Goal: Transaction & Acquisition: Purchase product/service

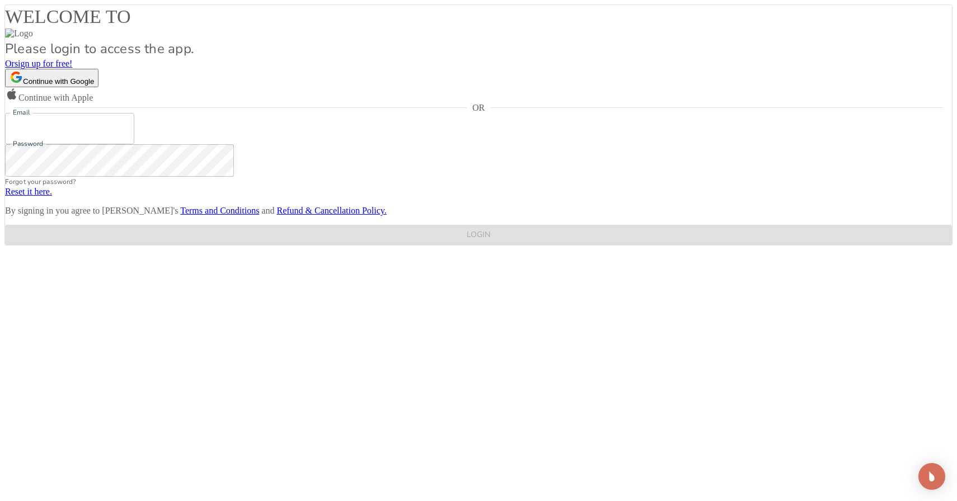
click at [73, 68] on span "sign up for free!" at bounding box center [44, 64] width 58 height 10
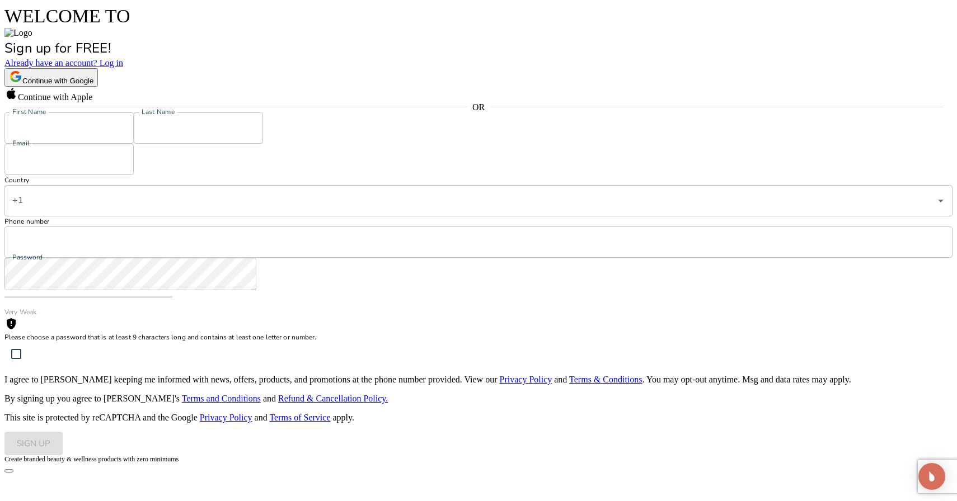
click at [134, 144] on input "First Name" at bounding box center [68, 127] width 129 height 31
type input "[PERSON_NAME]"
type input "[EMAIL_ADDRESS][DOMAIN_NAME]"
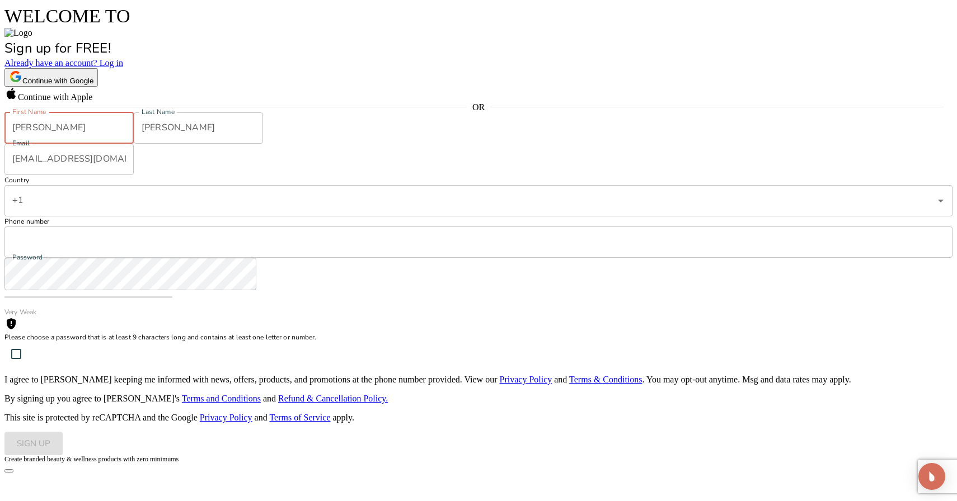
type input "2368881402"
drag, startPoint x: 208, startPoint y: 237, endPoint x: 110, endPoint y: 236, distance: 98.5
click at [110, 236] on div "WELCOME TO Sign up for FREE! Already have an account? Log in Continue with Goog…" at bounding box center [478, 229] width 948 height 451
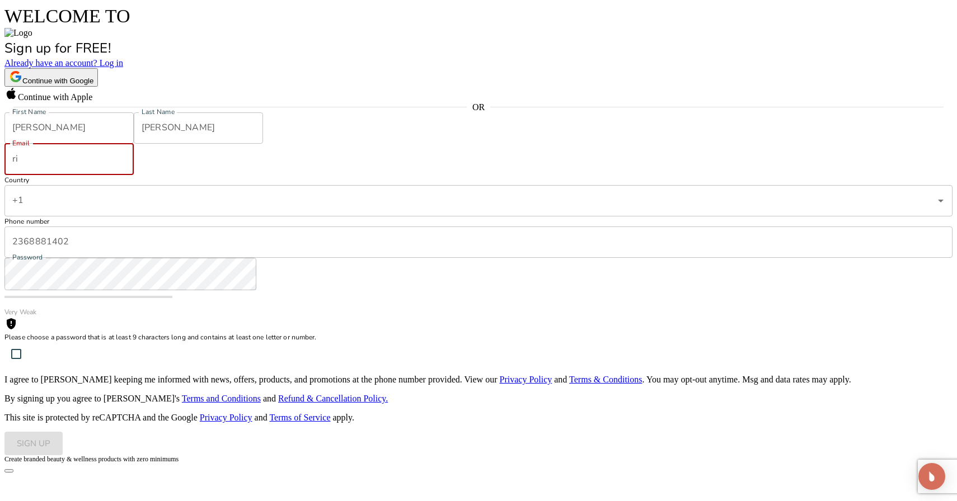
type input "r"
type input "e"
type input "[EMAIL_ADDRESS][DOMAIN_NAME]"
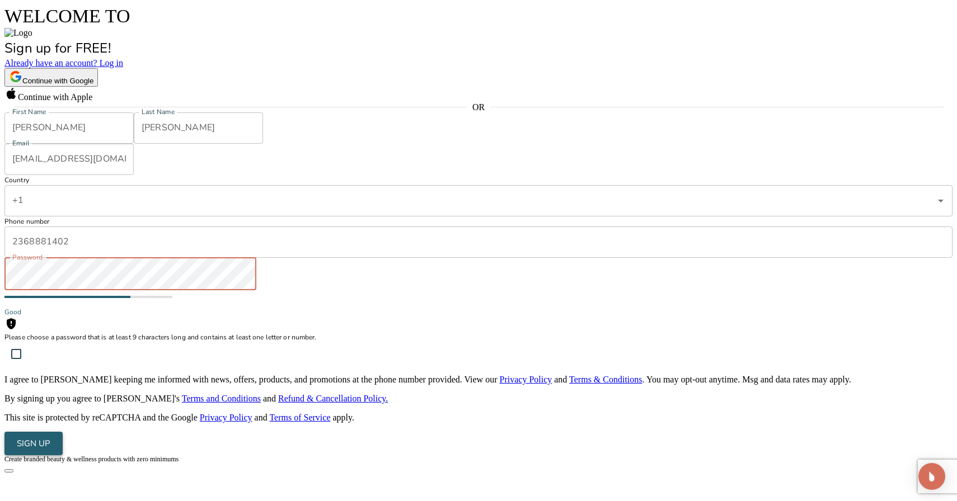
click at [50, 451] on div "SIGN UP" at bounding box center [34, 443] width 34 height 15
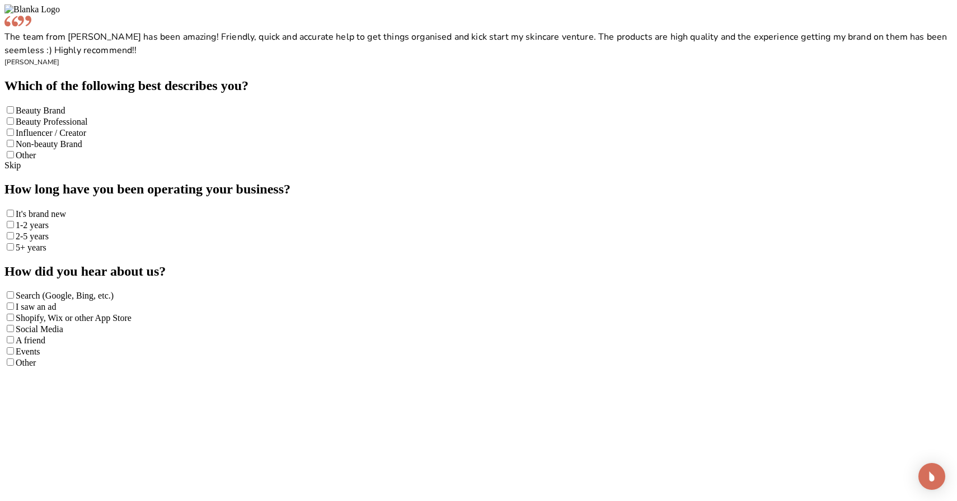
click at [65, 115] on span "Beauty Brand" at bounding box center [40, 111] width 49 height 10
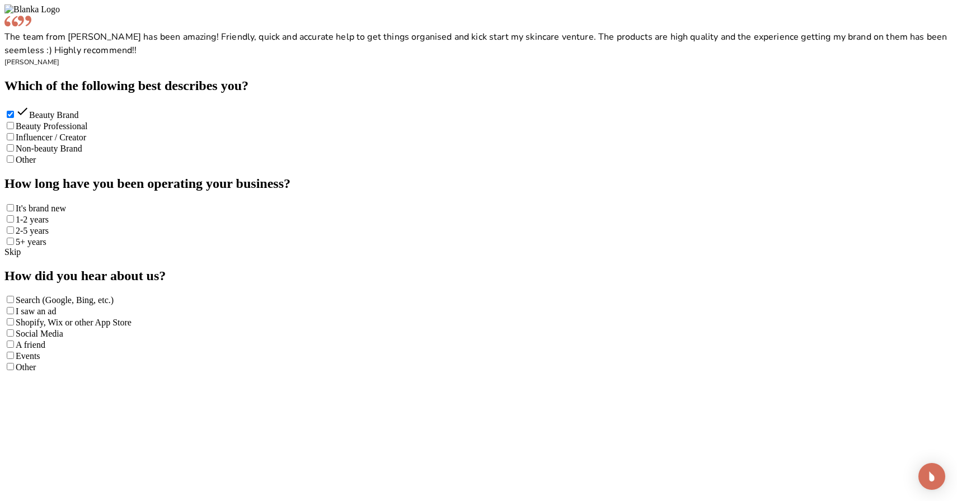
click at [659, 214] on div "It's brand new" at bounding box center [478, 208] width 948 height 11
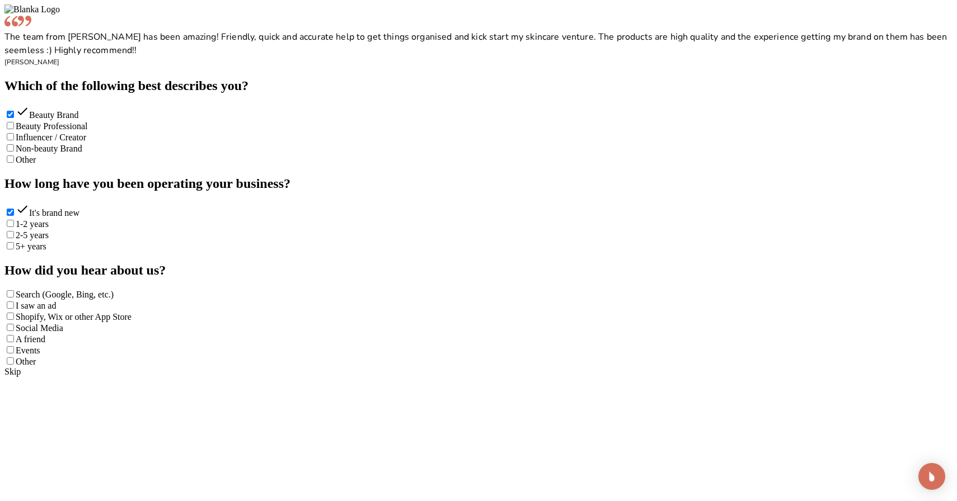
scroll to position [1003, 0]
click at [659, 311] on div "Shopify, Wix or other App Store" at bounding box center [478, 316] width 948 height 11
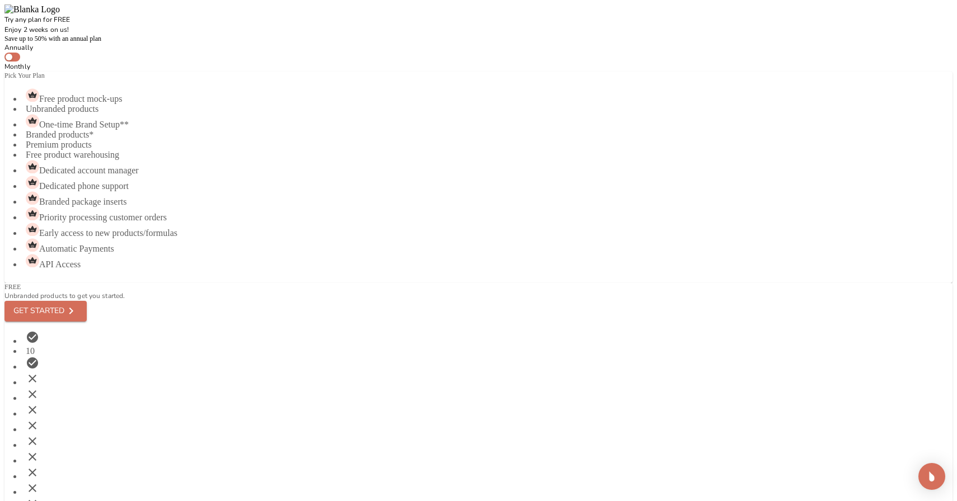
scroll to position [86, 0]
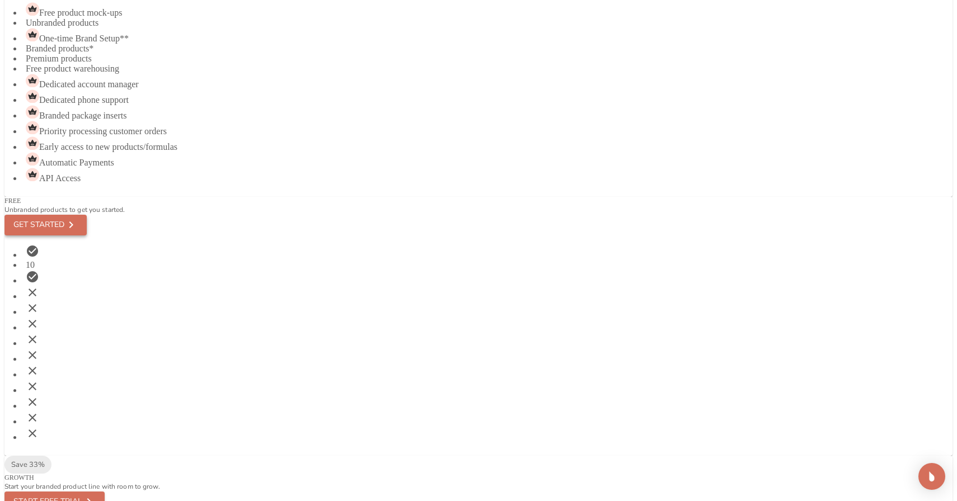
click at [64, 218] on div "GET STARTED" at bounding box center [38, 225] width 51 height 14
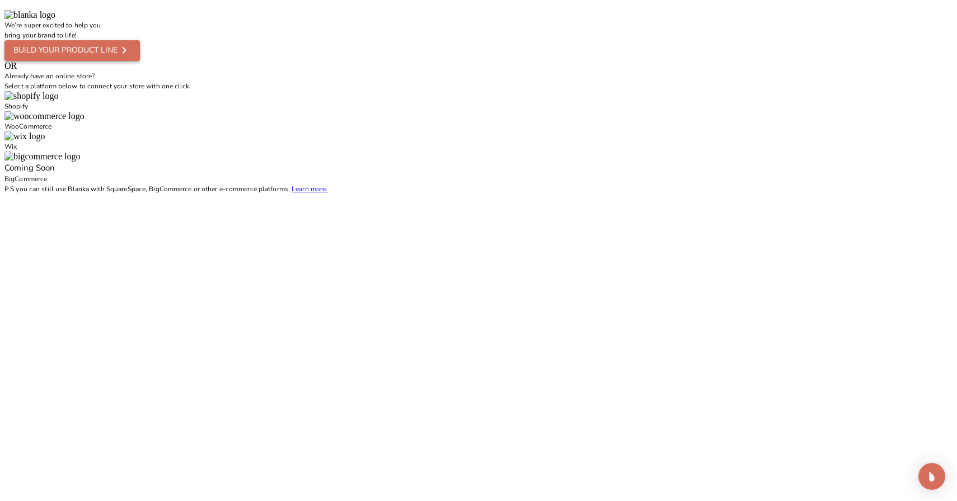
click at [118, 58] on div "Build your product line" at bounding box center [65, 51] width 104 height 14
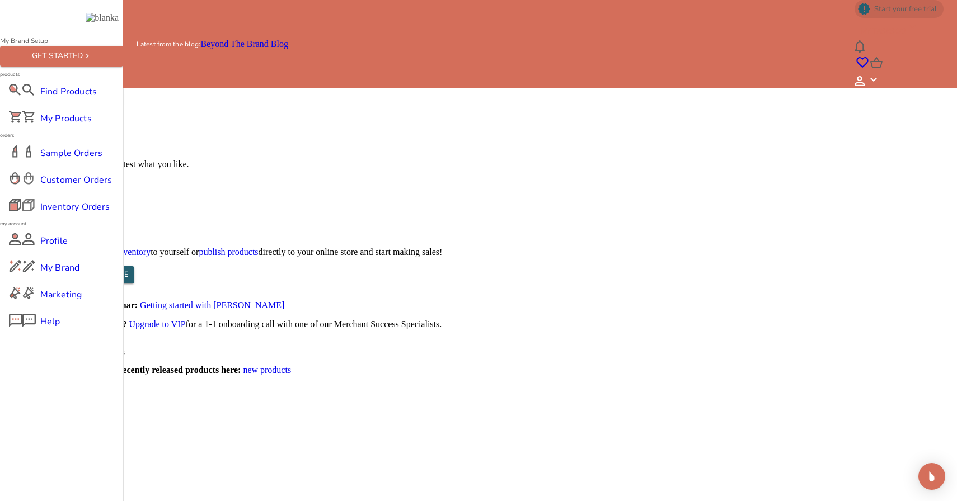
click at [854, 18] on button "MY TASKS 0 /3" at bounding box center [889, 29] width 71 height 22
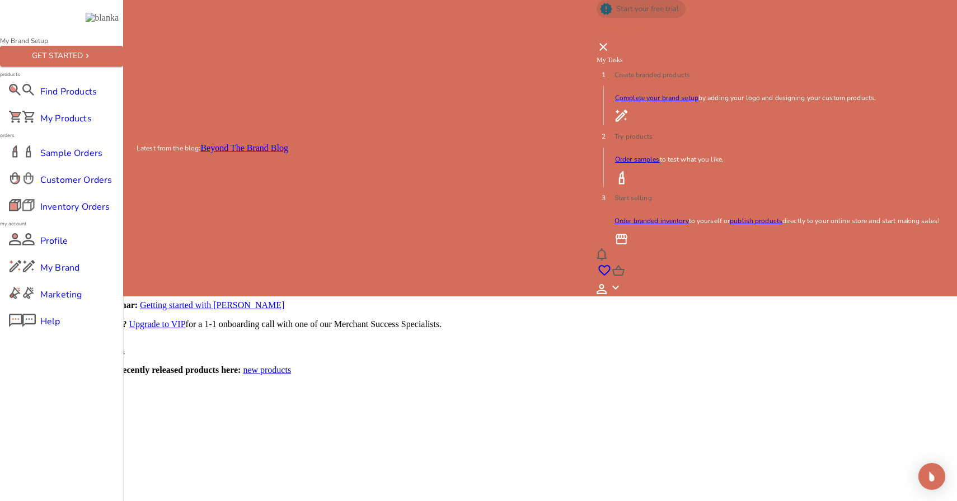
click at [889, 49] on main "Welcome, Ricardo Diaz Complete these 3 quick tasks to get the most out of Blank…" at bounding box center [478, 189] width 948 height 371
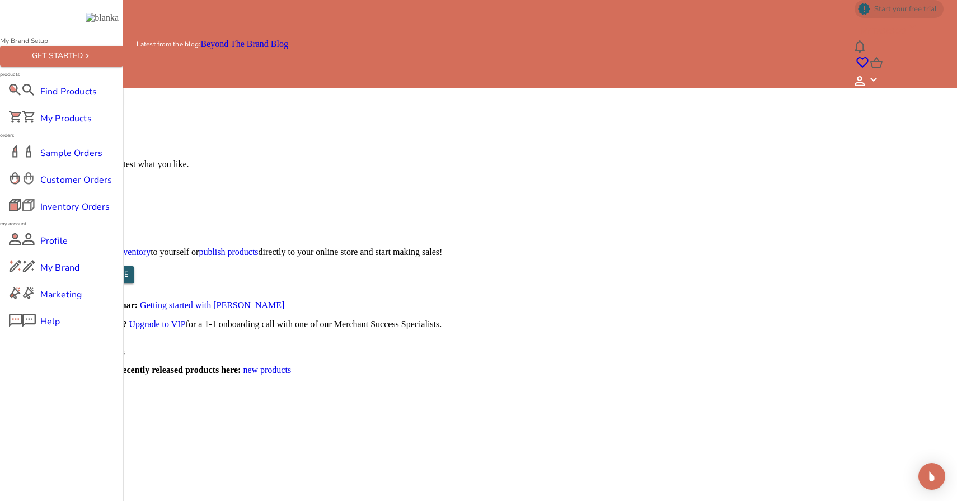
click at [865, 76] on icon at bounding box center [859, 81] width 10 height 10
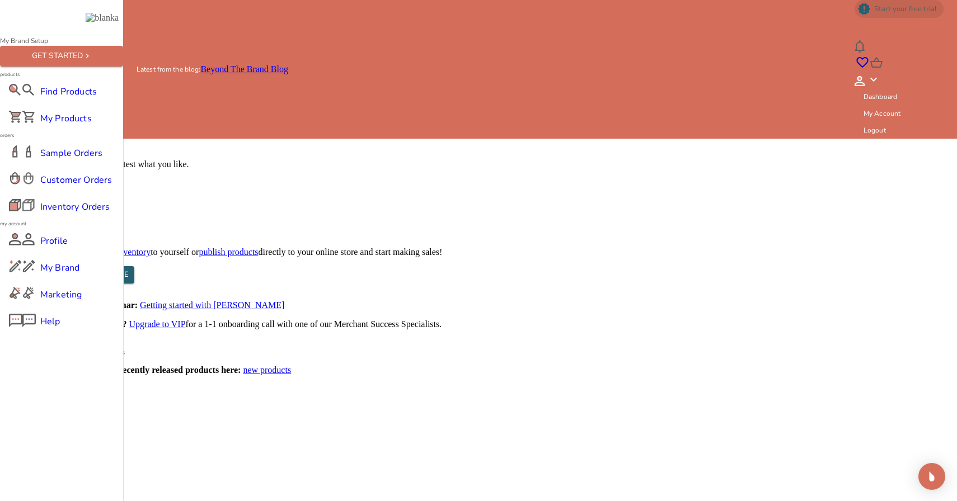
click at [806, 61] on main "Welcome, Ricardo Diaz Complete these 3 quick tasks to get the most out of Blank…" at bounding box center [478, 189] width 948 height 371
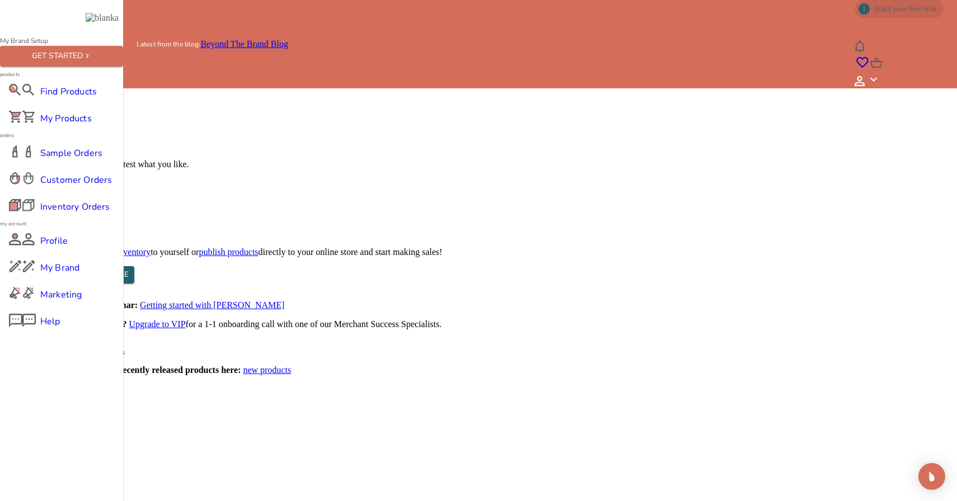
scroll to position [28, 0]
click at [73, 125] on span "My Products" at bounding box center [61, 118] width 43 height 13
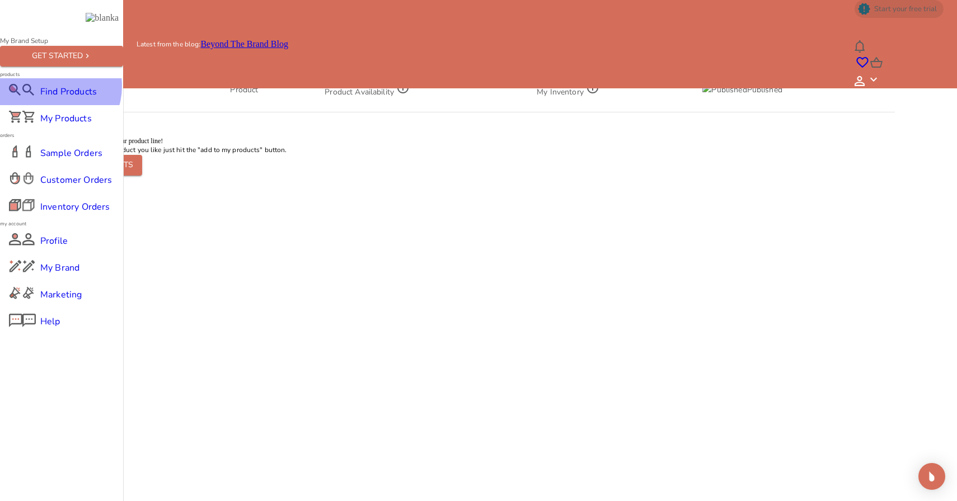
click at [53, 98] on span "Find Products" at bounding box center [61, 91] width 43 height 13
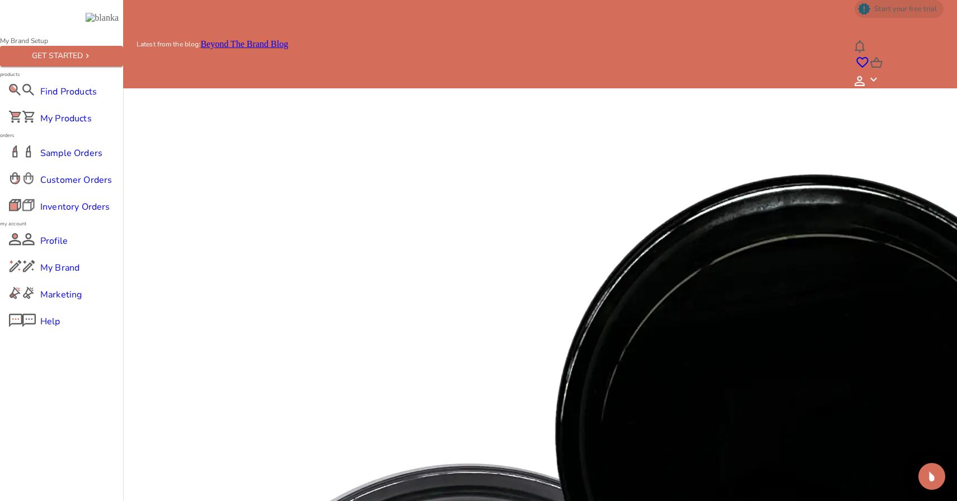
click at [100, 38] on span "BACK" at bounding box center [81, 34] width 38 height 10
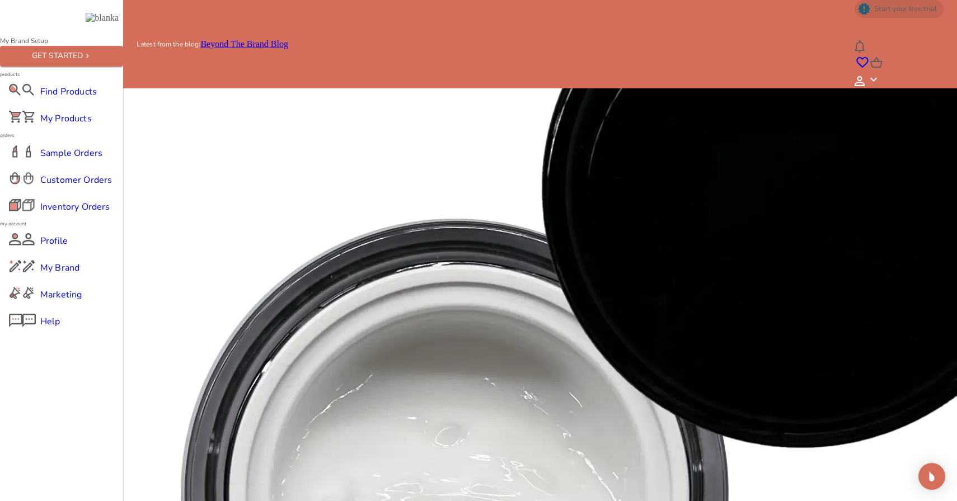
scroll to position [763, 0]
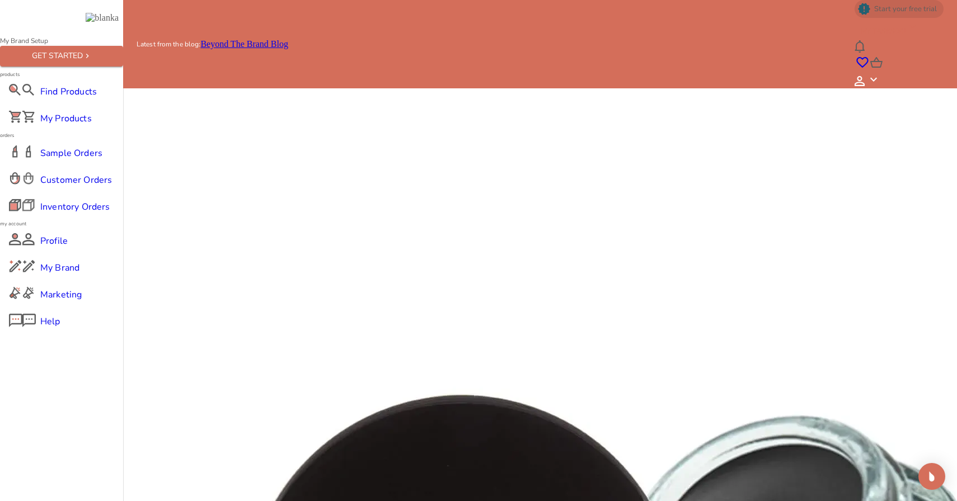
click at [76, 36] on icon at bounding box center [68, 29] width 13 height 13
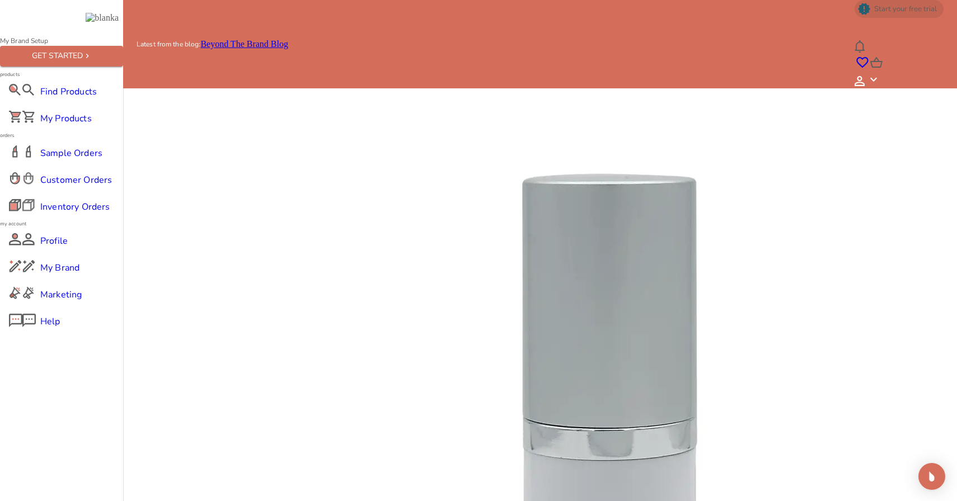
scroll to position [1499, 0]
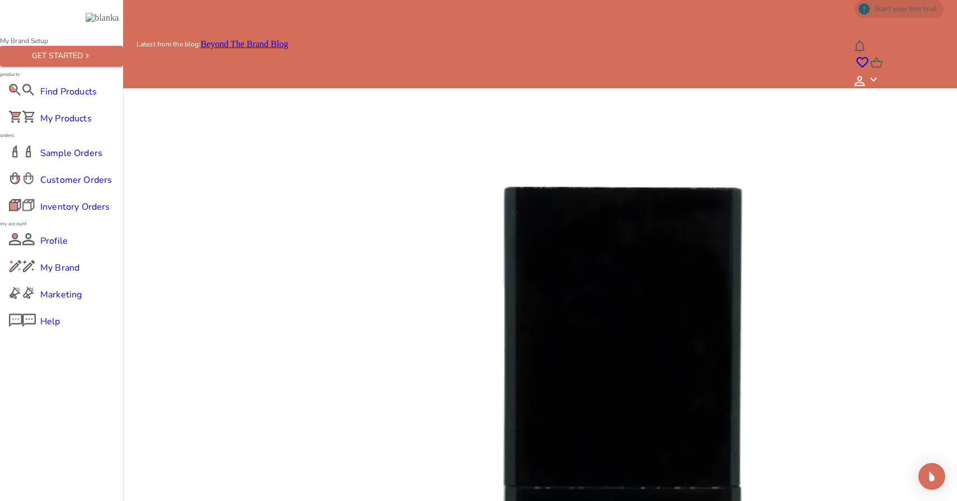
click at [76, 36] on icon at bounding box center [68, 29] width 13 height 13
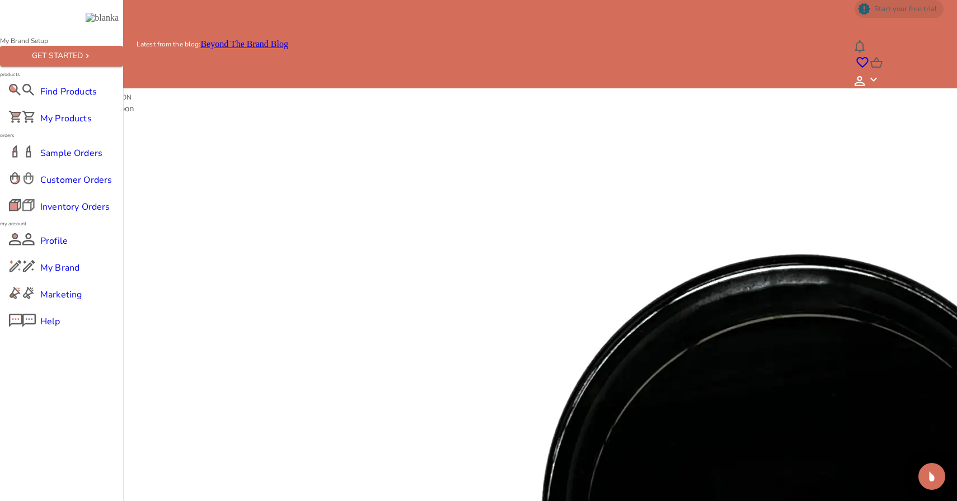
click at [865, 76] on icon at bounding box center [859, 81] width 10 height 10
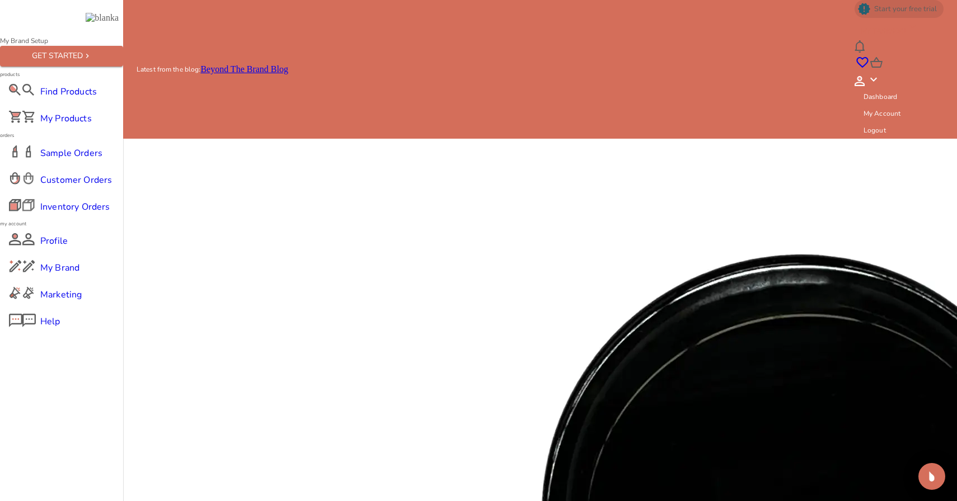
click at [900, 109] on p "My Account" at bounding box center [881, 114] width 37 height 10
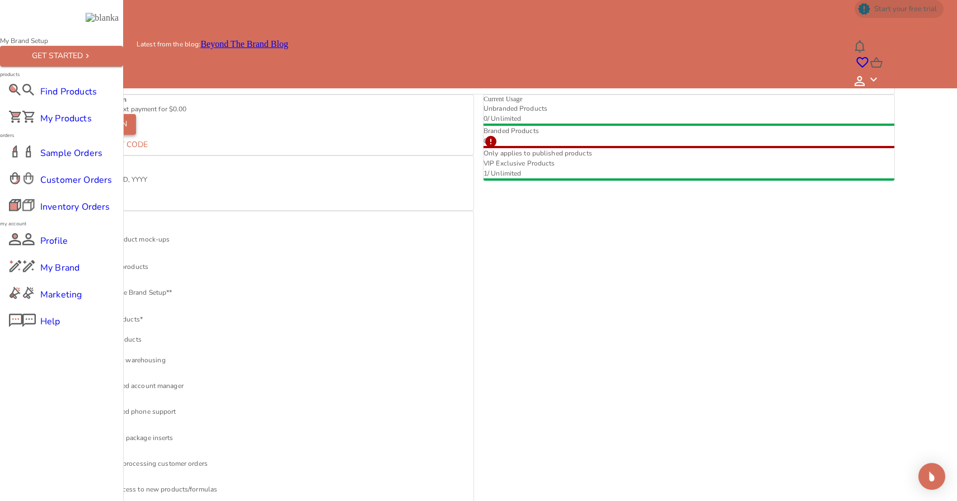
click at [136, 135] on button "Change Plan" at bounding box center [99, 124] width 73 height 21
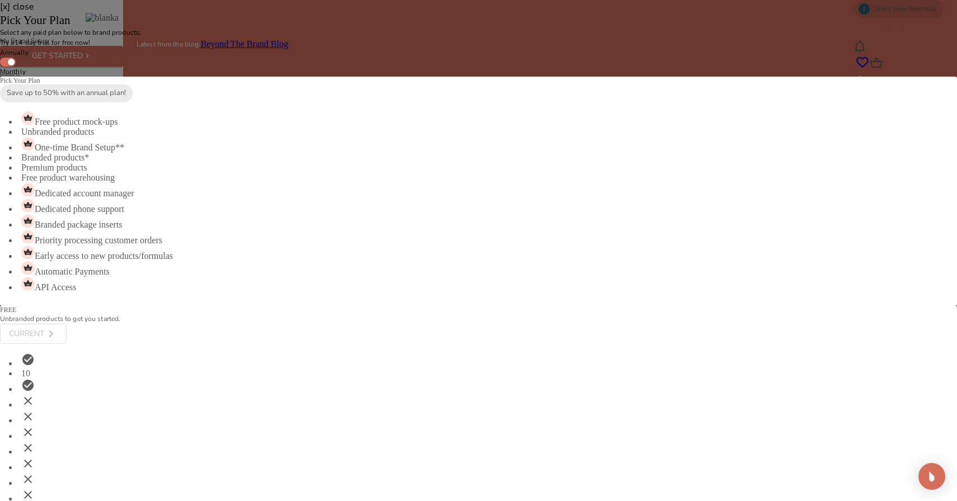
click at [34, 13] on span "[x] close" at bounding box center [17, 7] width 34 height 12
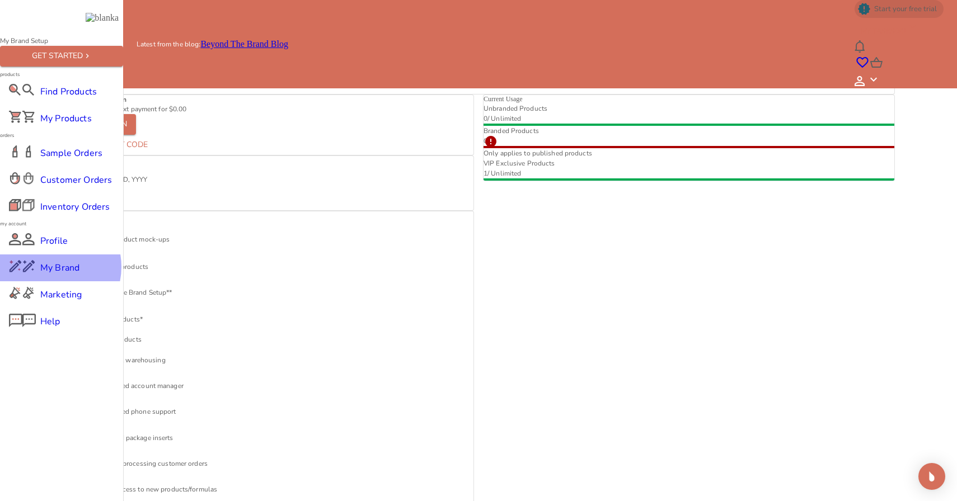
click at [53, 275] on span "My Brand" at bounding box center [61, 267] width 43 height 13
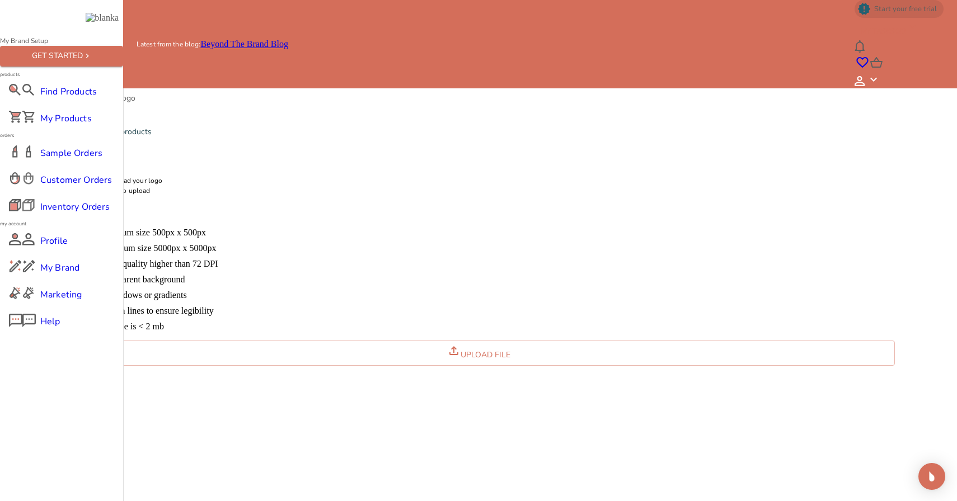
click at [51, 308] on div "Marketing" at bounding box center [61, 294] width 123 height 27
click at [48, 125] on span "My Products" at bounding box center [61, 118] width 43 height 13
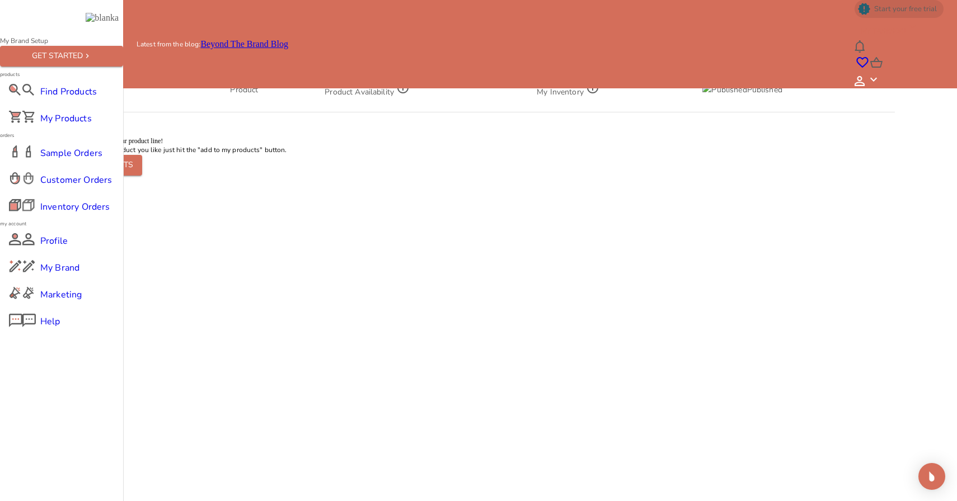
click at [53, 160] on span "Sample Orders" at bounding box center [61, 153] width 43 height 13
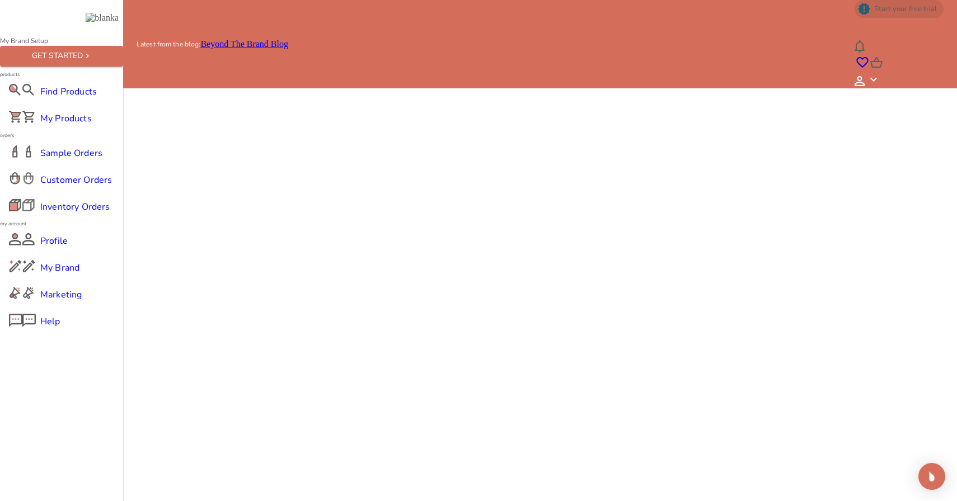
click at [60, 187] on span "Customer Orders" at bounding box center [61, 179] width 43 height 13
click at [65, 125] on span "My Products" at bounding box center [61, 118] width 43 height 13
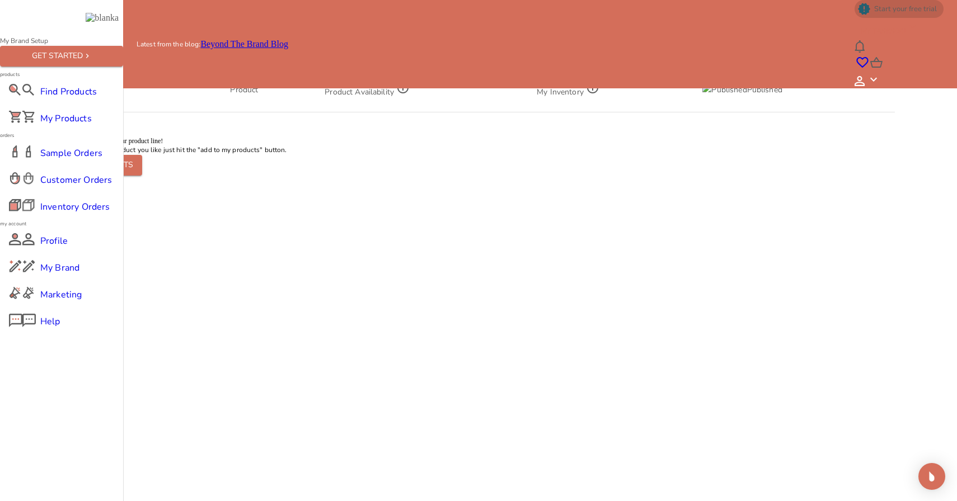
click at [867, 14] on span "Start your free trial" at bounding box center [905, 9] width 76 height 10
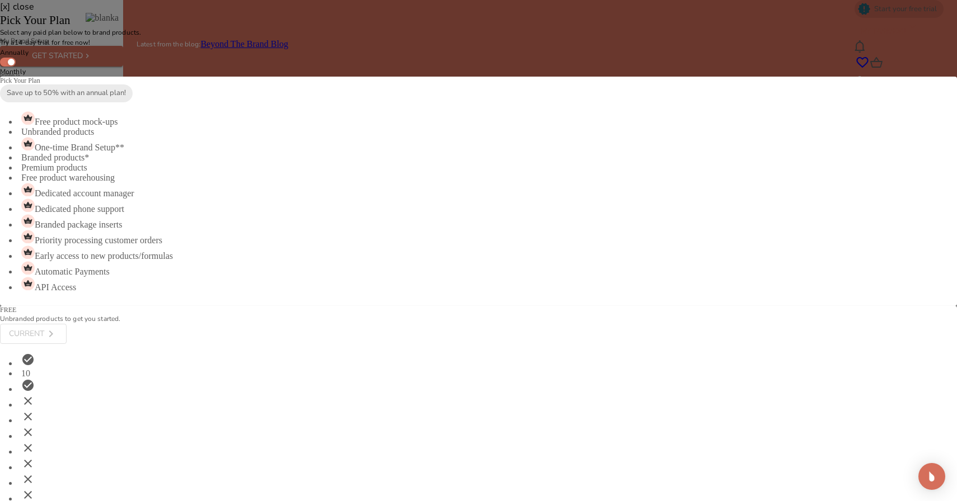
click at [34, 13] on span "[x] close" at bounding box center [17, 7] width 34 height 12
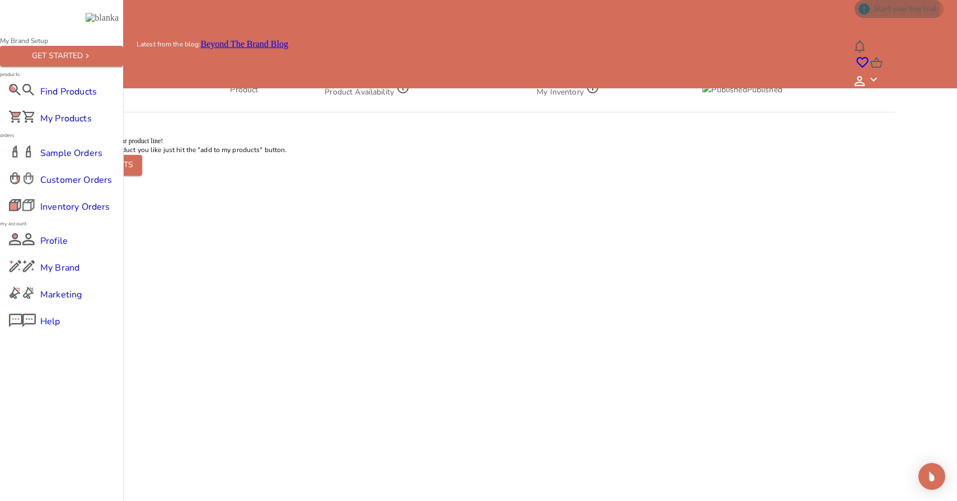
click at [867, 14] on span "Start your free trial" at bounding box center [905, 9] width 76 height 10
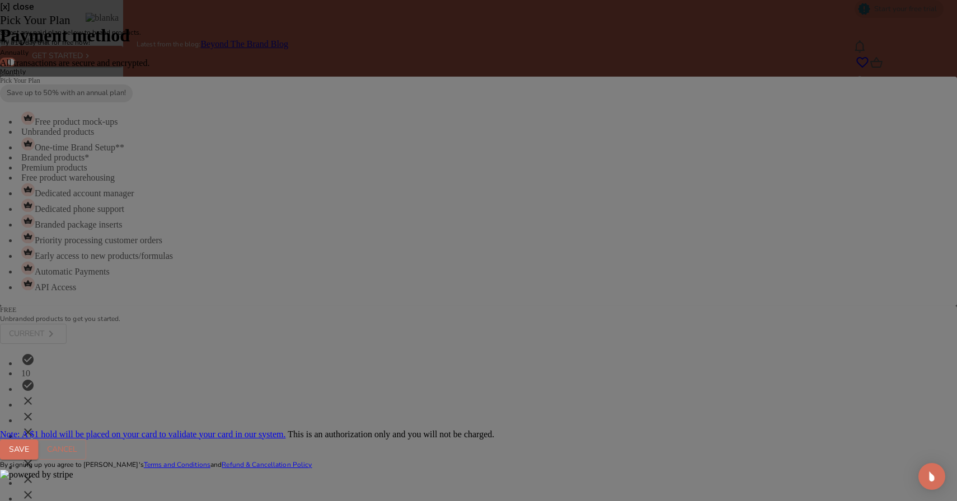
scroll to position [105, 0]
click at [38, 440] on button "Save" at bounding box center [19, 450] width 38 height 21
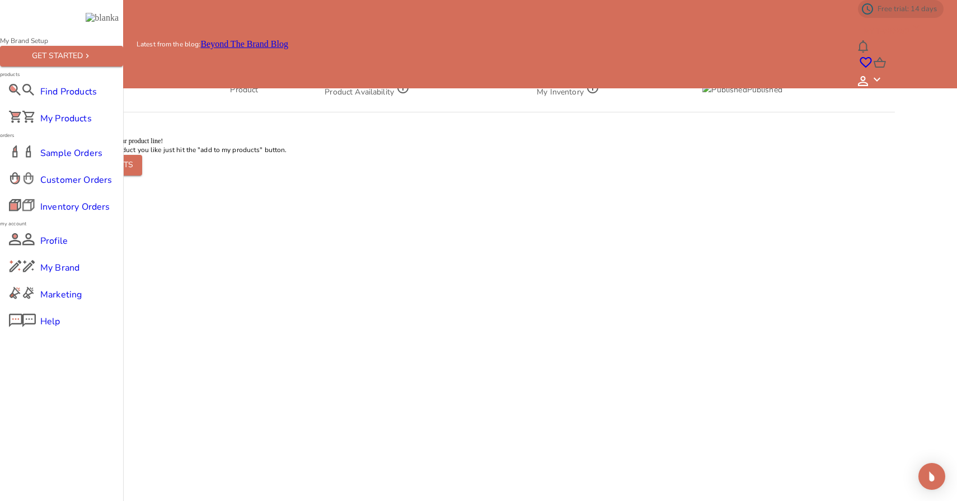
click at [52, 98] on span "Find Products" at bounding box center [61, 91] width 43 height 13
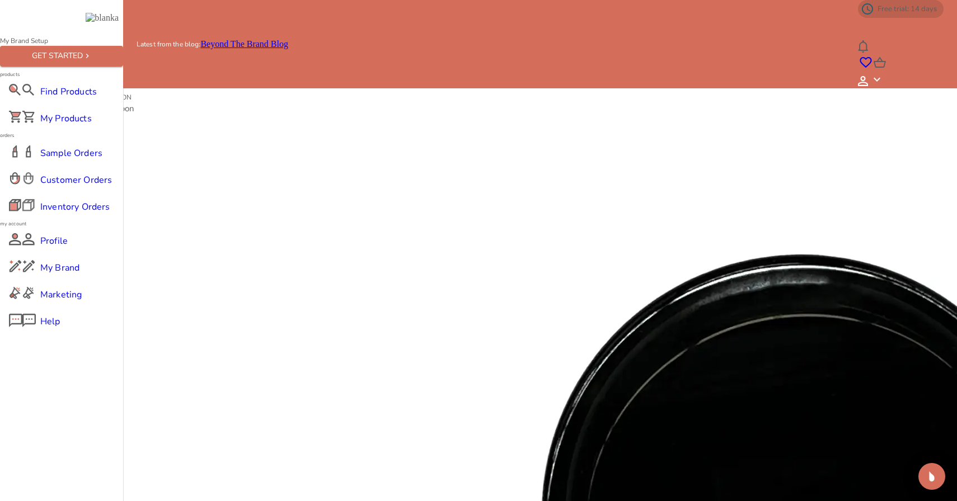
click at [871, 14] on span "Free trial: 14 days" at bounding box center [907, 9] width 73 height 10
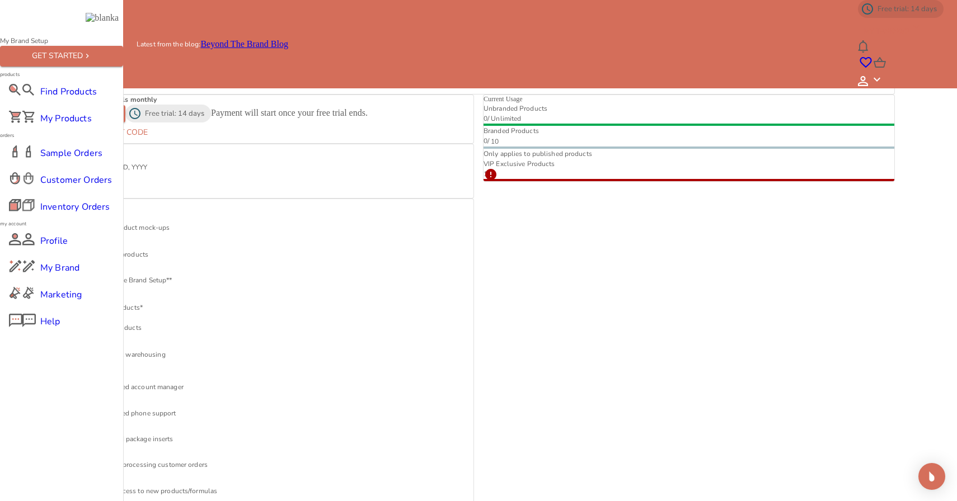
scroll to position [44, 0]
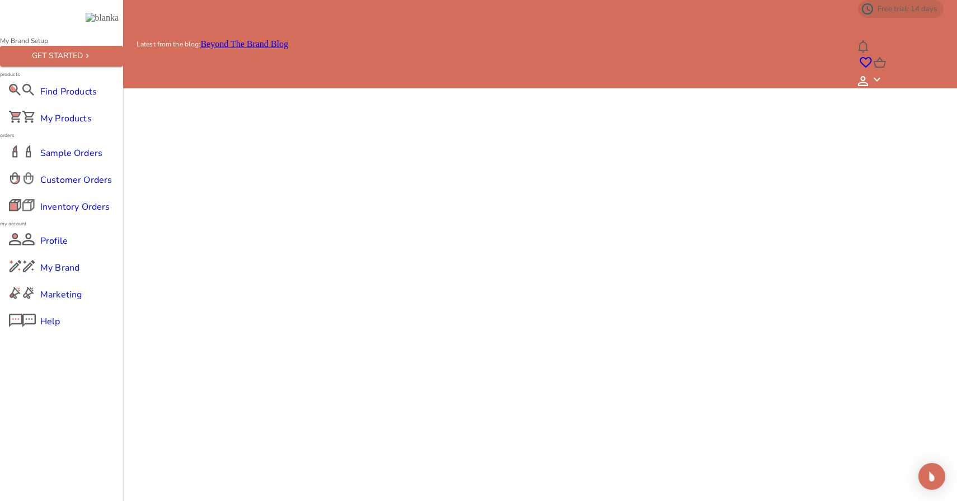
click at [298, 25] on div "Profile Addresses Payment My Store Settings" at bounding box center [478, 20] width 833 height 10
click at [334, 25] on div "Profile Addresses Payment My Store Settings" at bounding box center [478, 20] width 833 height 10
click at [188, 24] on link "My Store" at bounding box center [171, 20] width 34 height 10
click at [217, 24] on link "Settings" at bounding box center [202, 20] width 29 height 10
click at [87, 24] on link "Profile" at bounding box center [74, 20] width 25 height 10
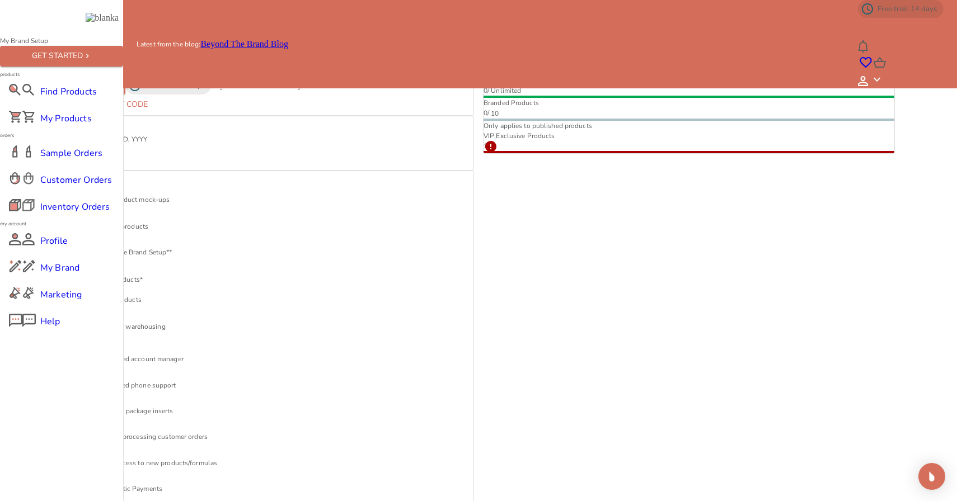
scroll to position [89, 0]
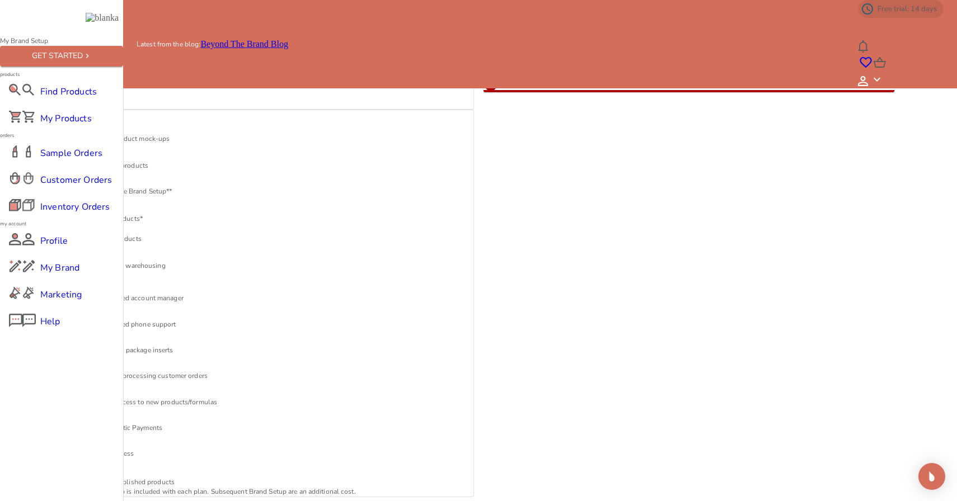
click at [120, 31] on div "Change Plan" at bounding box center [93, 24] width 51 height 13
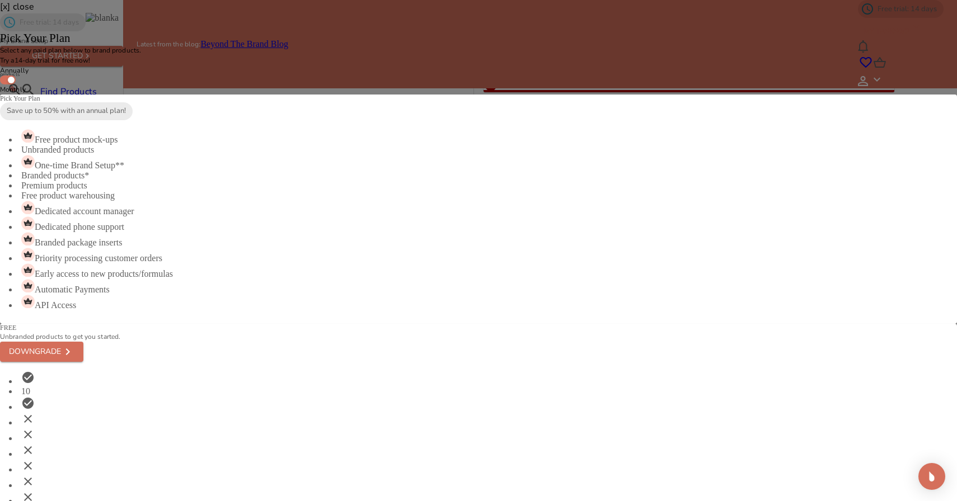
scroll to position [0, 0]
click at [34, 13] on span "[x] close" at bounding box center [17, 7] width 34 height 12
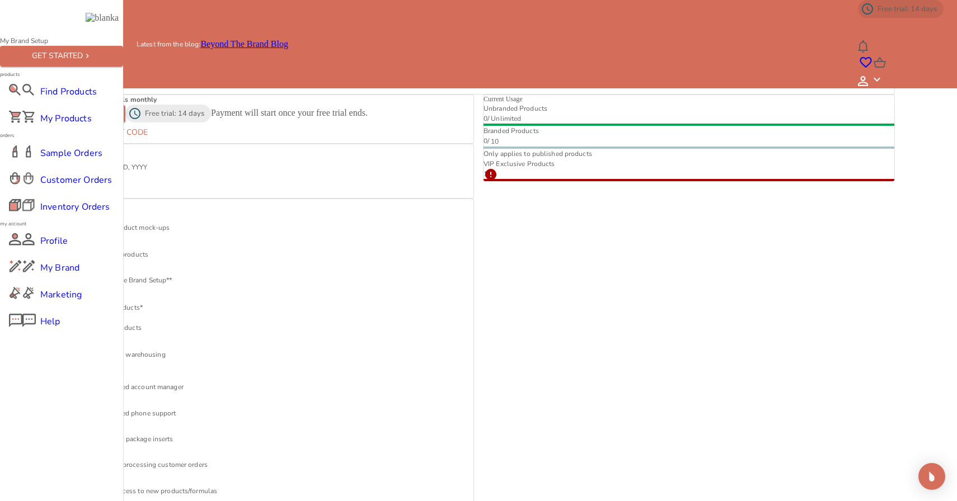
click at [65, 160] on span "Sample Orders" at bounding box center [61, 153] width 43 height 13
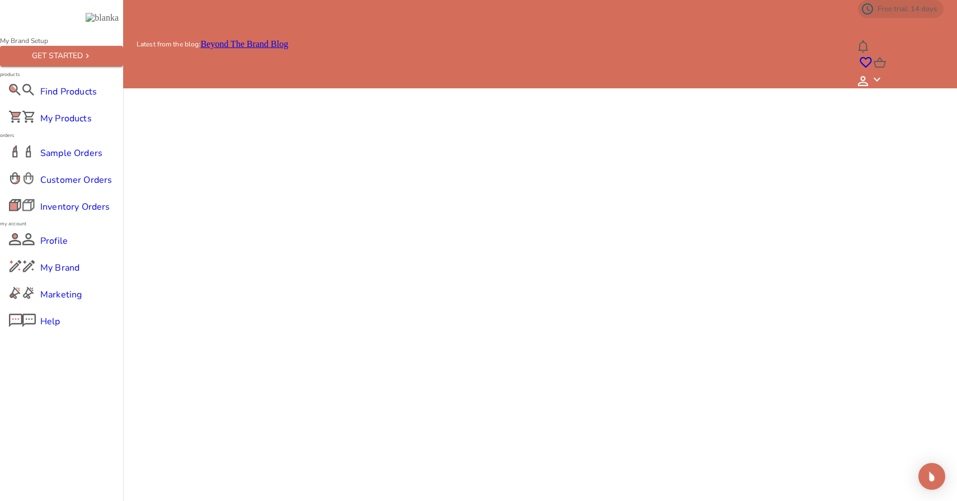
click at [76, 98] on span "Find Products" at bounding box center [61, 91] width 43 height 13
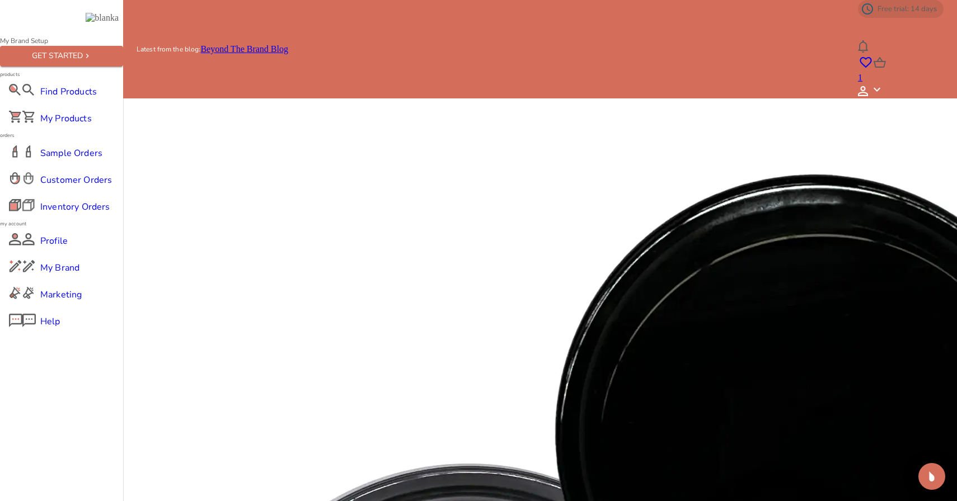
click at [887, 57] on icon at bounding box center [880, 63] width 13 height 13
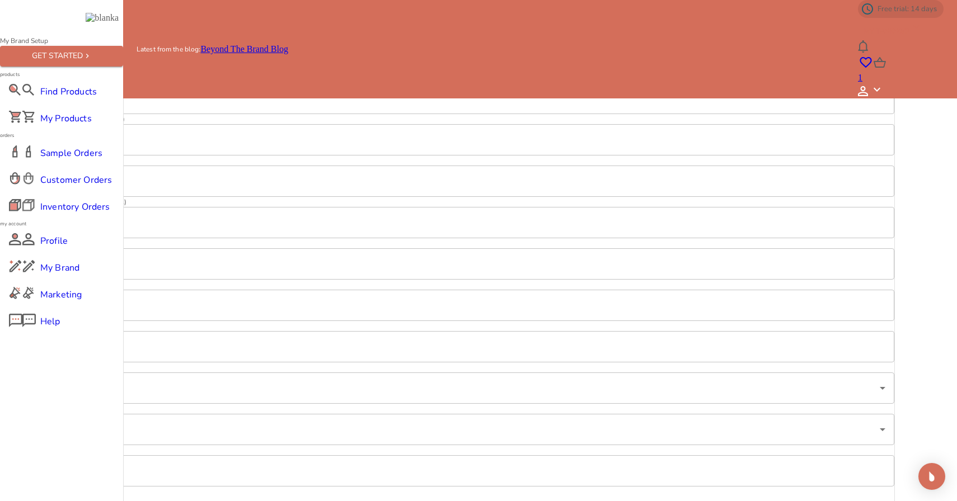
scroll to position [219, 0]
click at [140, 336] on div "Cancel" at bounding box center [125, 329] width 30 height 14
click at [100, 253] on span "Cart" at bounding box center [91, 247] width 15 height 11
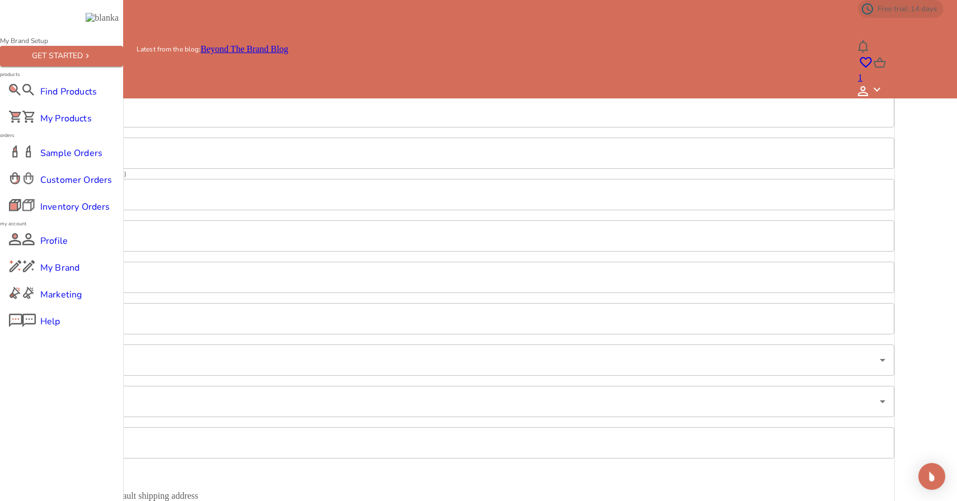
click at [230, 45] on input "First Name*" at bounding box center [479, 28] width 832 height 31
type input "[PERSON_NAME]"
type input "1661 Fraser Ave"
type input "506"
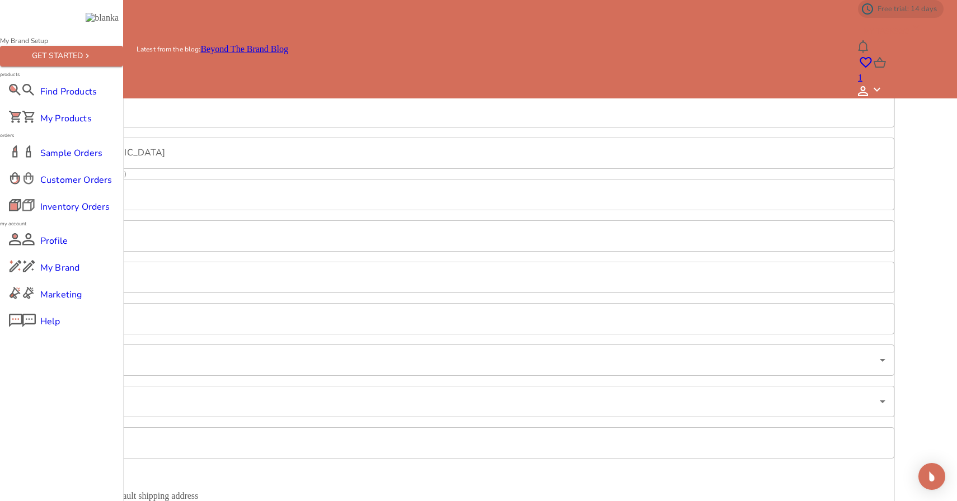
type input "Port Coquitlam"
type input "BC"
type input "V3B 0B6"
type input "Canada"
type input "2368881402"
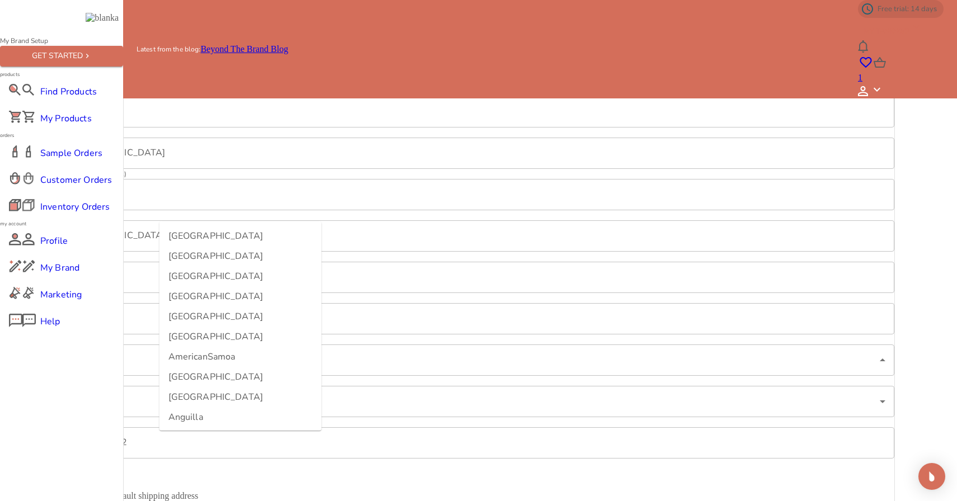
click at [227, 234] on li "Canada" at bounding box center [240, 236] width 162 height 20
type input "Canada"
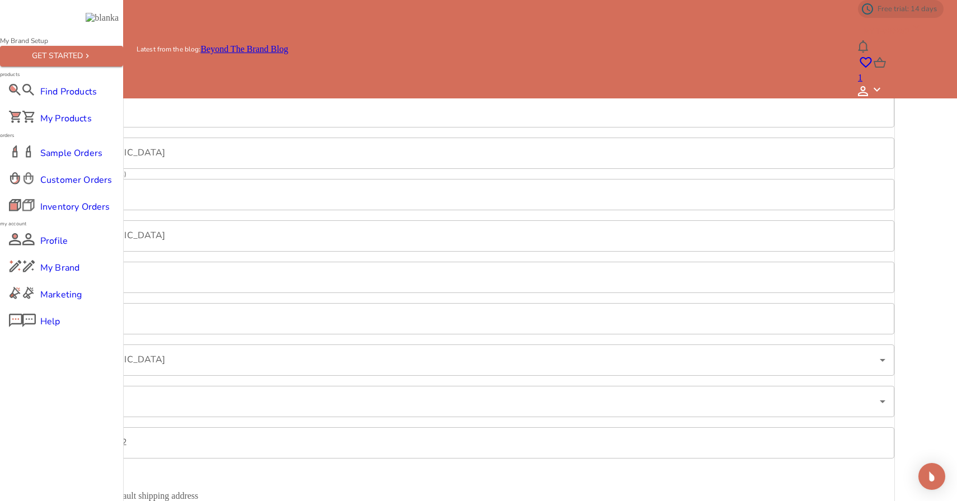
click at [143, 281] on div "Shipping Information Save Address First Name* Ricardo ​ Last Name* Diaz ​ Compa…" at bounding box center [478, 326] width 833 height 678
click at [80, 291] on input "Use this as my default shipping address" at bounding box center [69, 279] width 24 height 24
checkbox input "true"
click at [92, 336] on div "Save" at bounding box center [82, 329] width 20 height 14
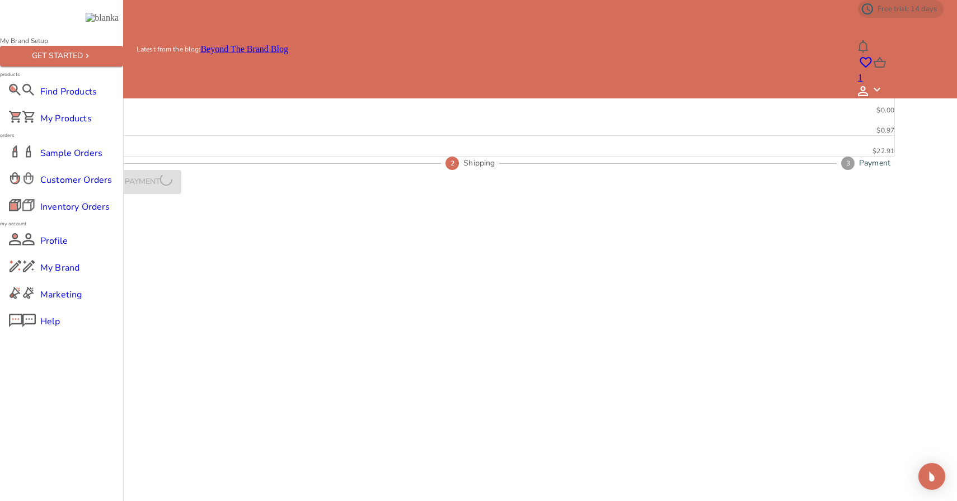
scroll to position [28, 0]
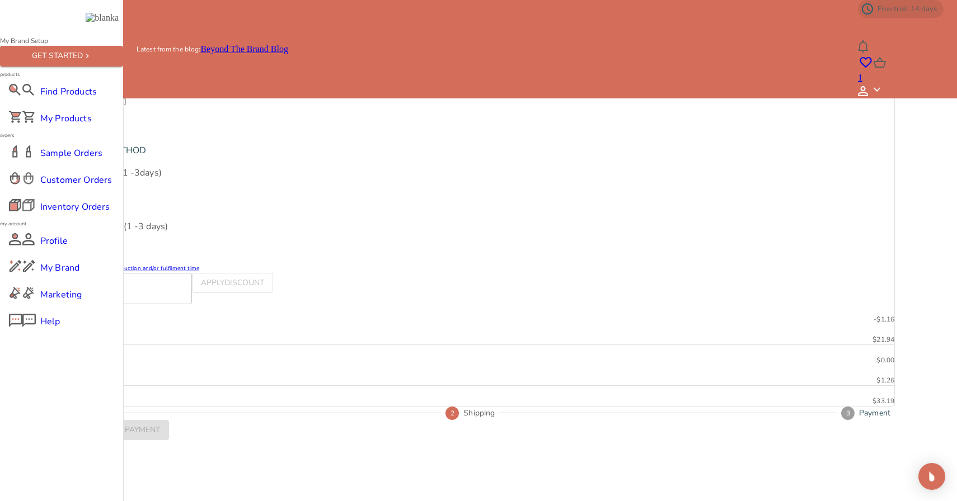
click at [117, 179] on span "Standard" at bounding box center [98, 173] width 37 height 12
click at [80, 196] on input "Standard (1 - 3 days) $ 9.99" at bounding box center [69, 184] width 24 height 24
radio input "true"
click at [160, 424] on div "Continue To Payment" at bounding box center [115, 431] width 89 height 14
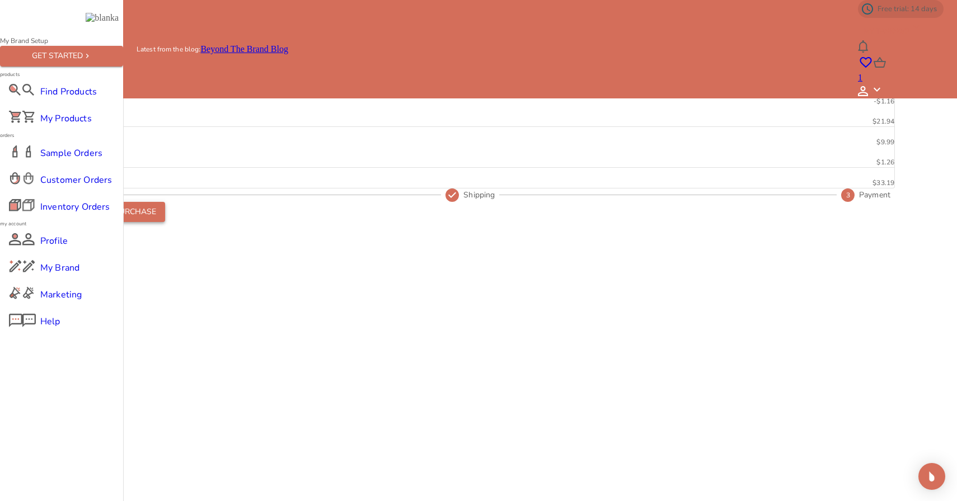
click at [156, 219] on div "Complete Purchase" at bounding box center [113, 212] width 85 height 14
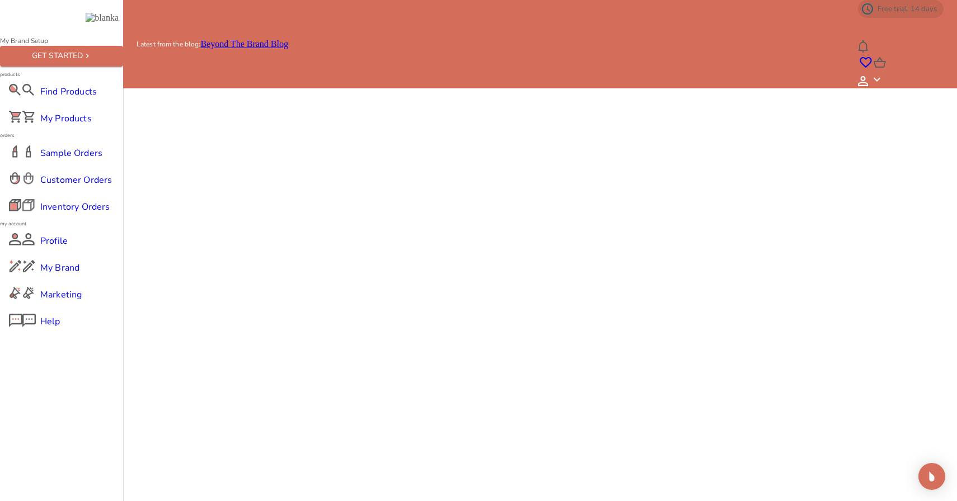
click at [81, 98] on span "Find Products" at bounding box center [61, 91] width 43 height 13
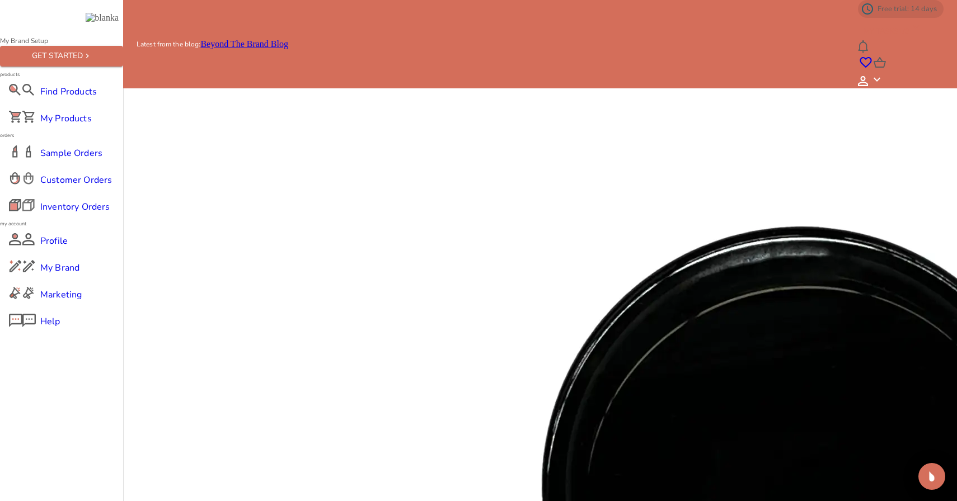
click at [863, 20] on div "MY TASKS 1 /3" at bounding box center [892, 29] width 59 height 18
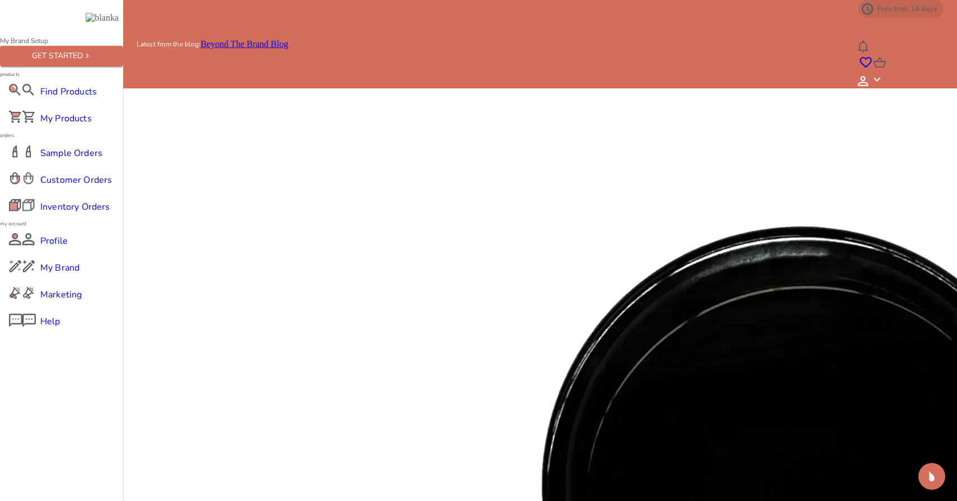
click at [50, 248] on span "Profile" at bounding box center [61, 240] width 43 height 13
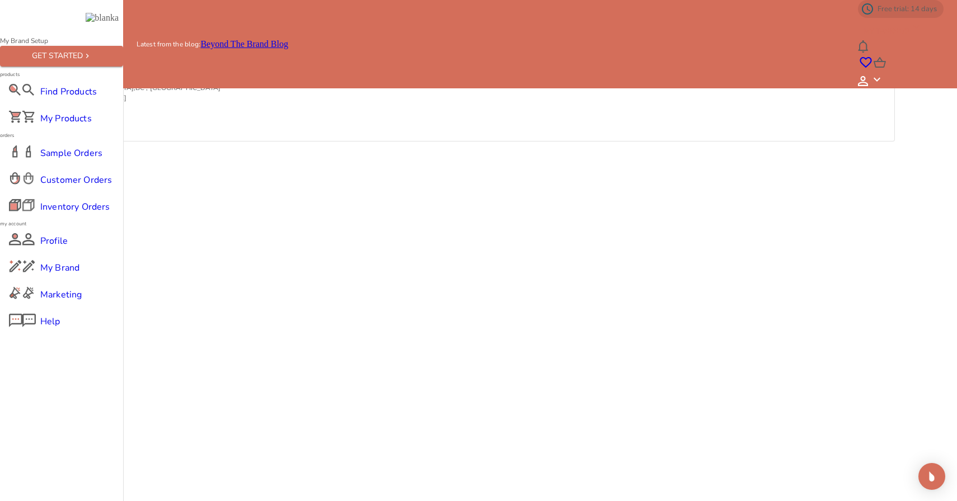
click at [279, 25] on div "Profile Addresses Payment My Store Settings" at bounding box center [478, 20] width 833 height 10
click at [154, 24] on link "Payment" at bounding box center [138, 20] width 31 height 10
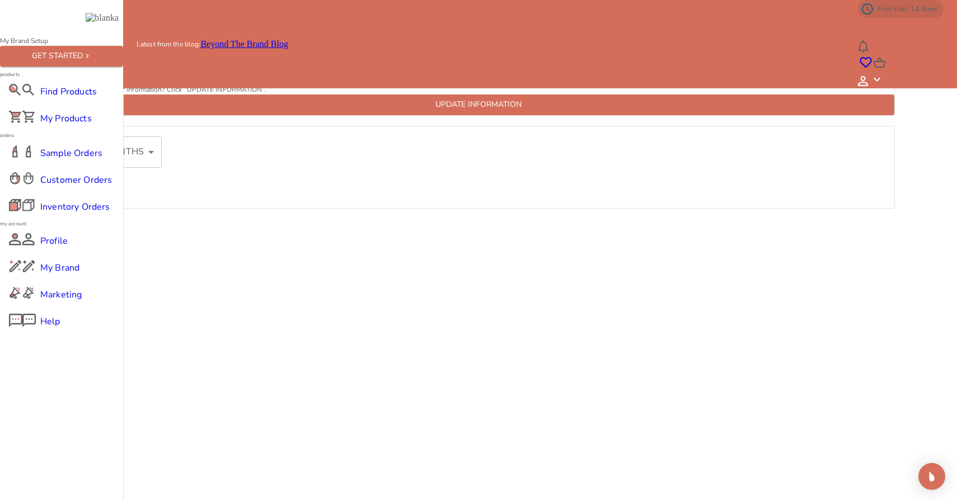
click at [87, 24] on link "Profile" at bounding box center [74, 20] width 25 height 10
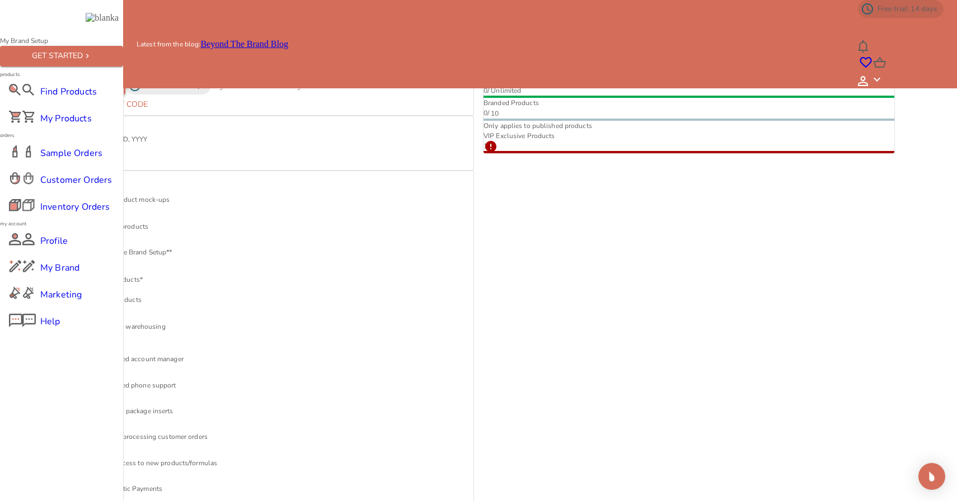
click at [120, 92] on div "Change Plan" at bounding box center [93, 85] width 51 height 13
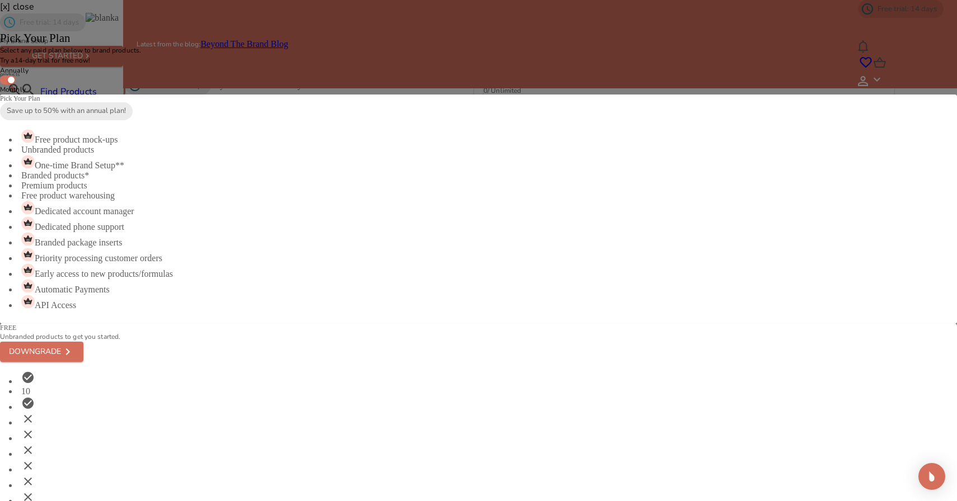
click at [34, 13] on span "[x] close" at bounding box center [17, 7] width 34 height 12
